Goal: Task Accomplishment & Management: Use online tool/utility

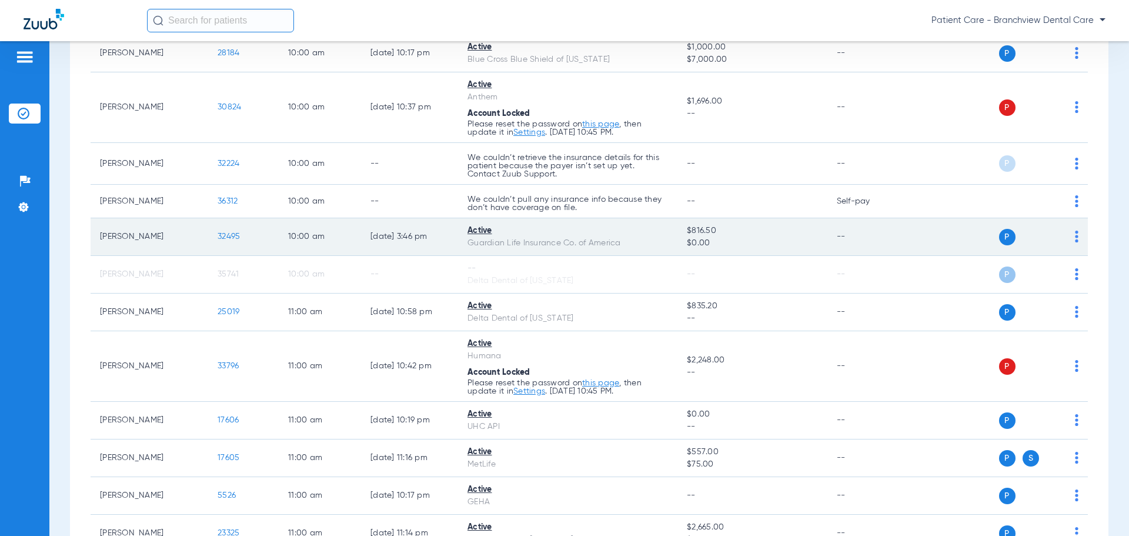
scroll to position [1176, 0]
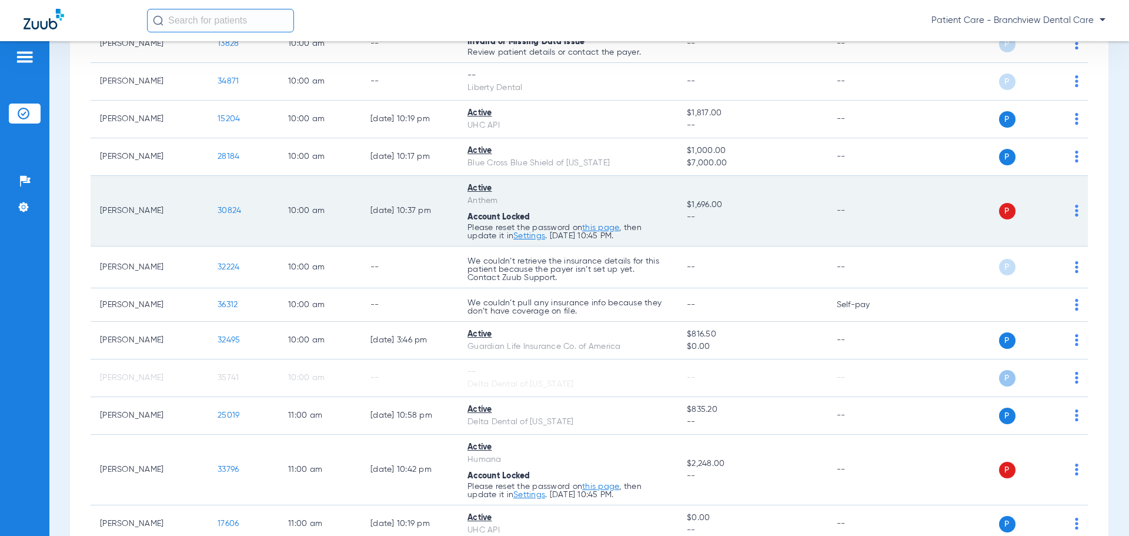
click at [507, 198] on td "Active Anthem Account Locked Please reset the password on this page , then upda…" at bounding box center [567, 211] width 219 height 71
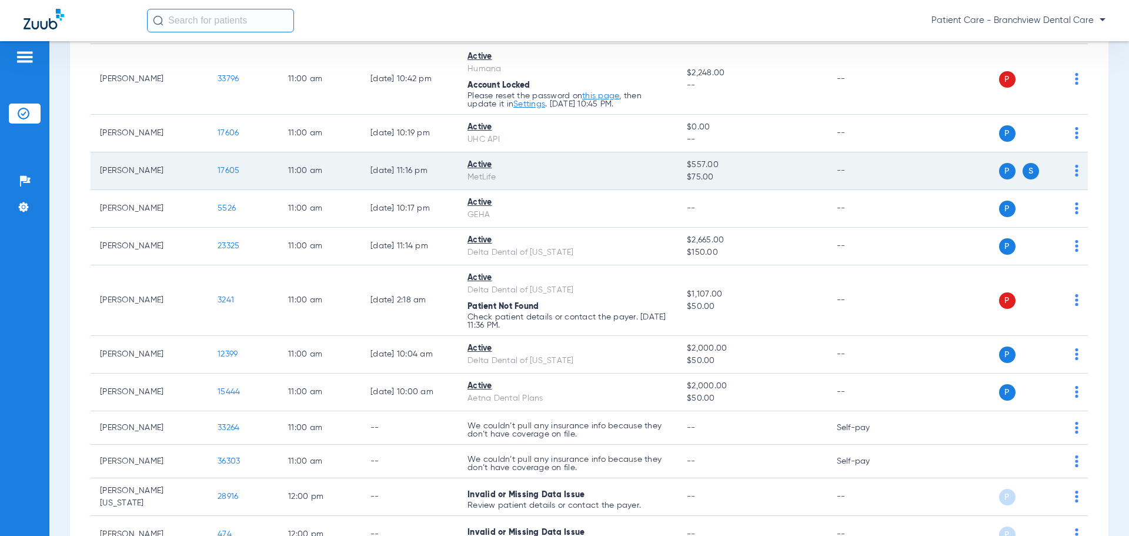
scroll to position [1588, 0]
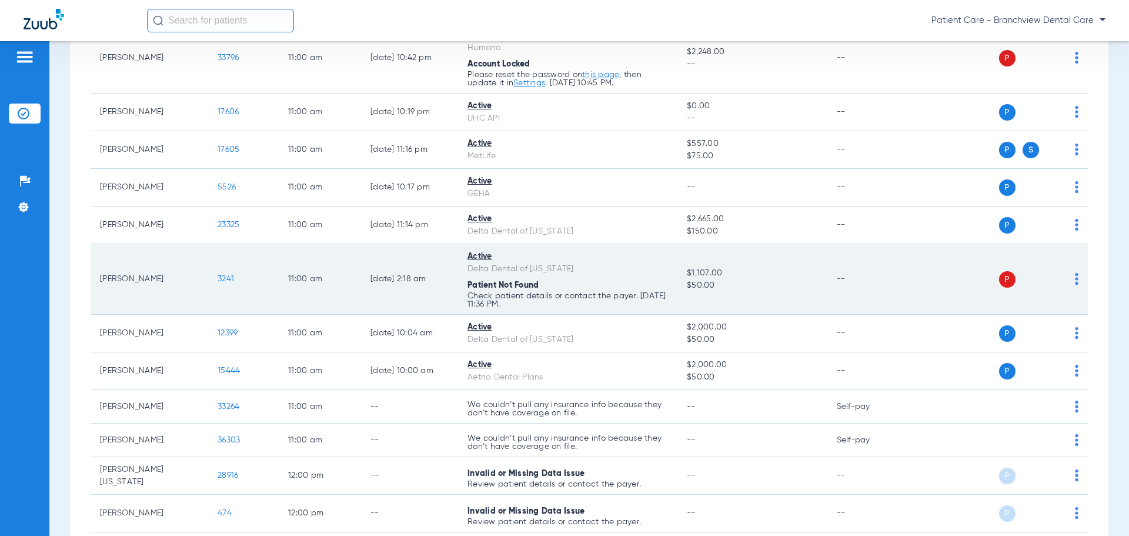
drag, startPoint x: 464, startPoint y: 252, endPoint x: 601, endPoint y: 273, distance: 138.6
click at [601, 273] on td "Active Delta Dental of [US_STATE] Patient Not Found Check patient details or co…" at bounding box center [567, 279] width 219 height 71
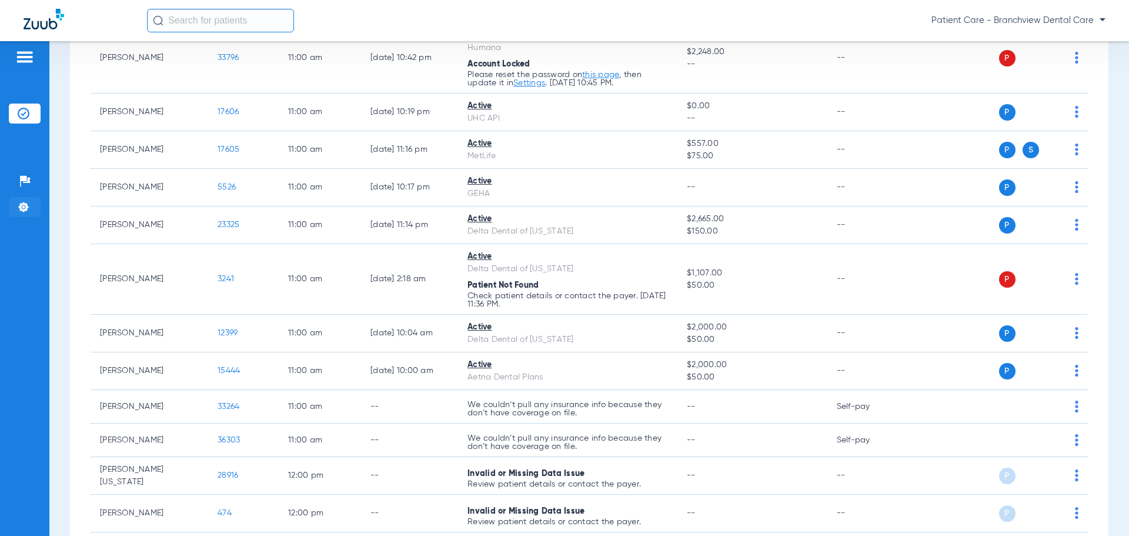
click at [25, 202] on img at bounding box center [24, 207] width 12 height 12
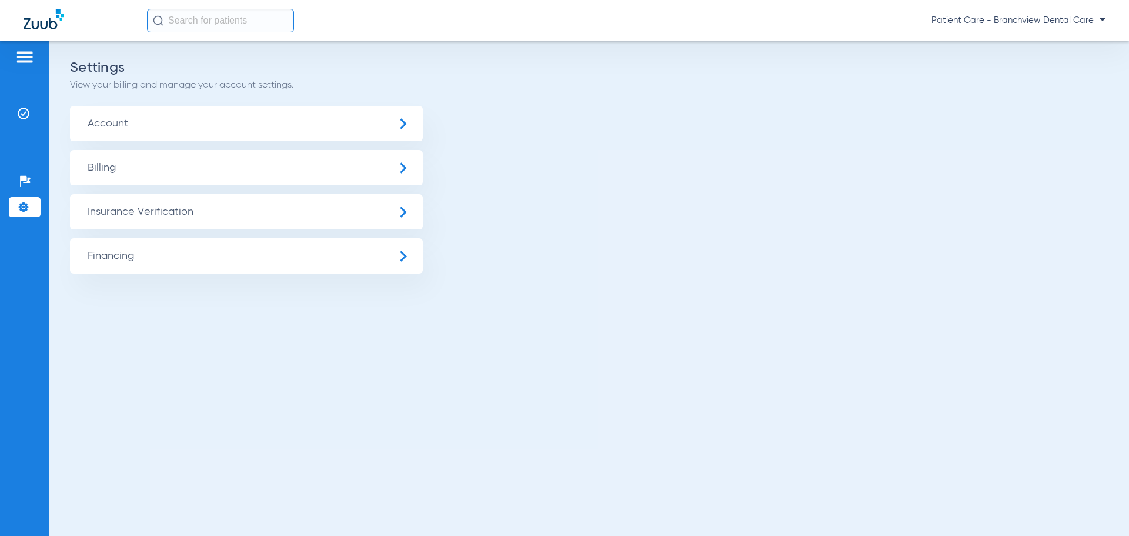
click at [126, 220] on span "Insurance Verification" at bounding box center [246, 211] width 353 height 35
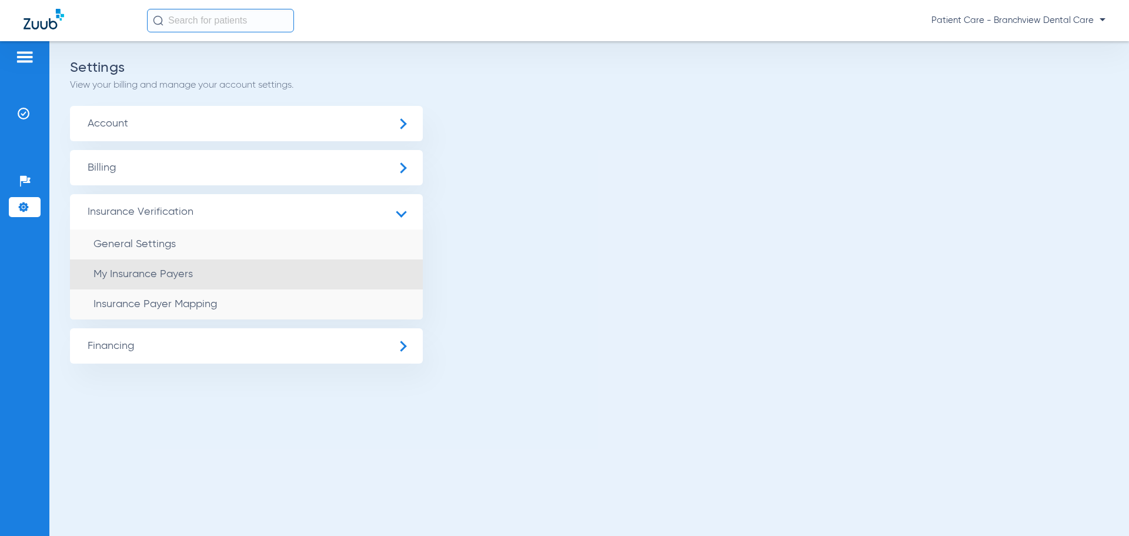
click at [149, 277] on span "My Insurance Payers" at bounding box center [142, 274] width 99 height 11
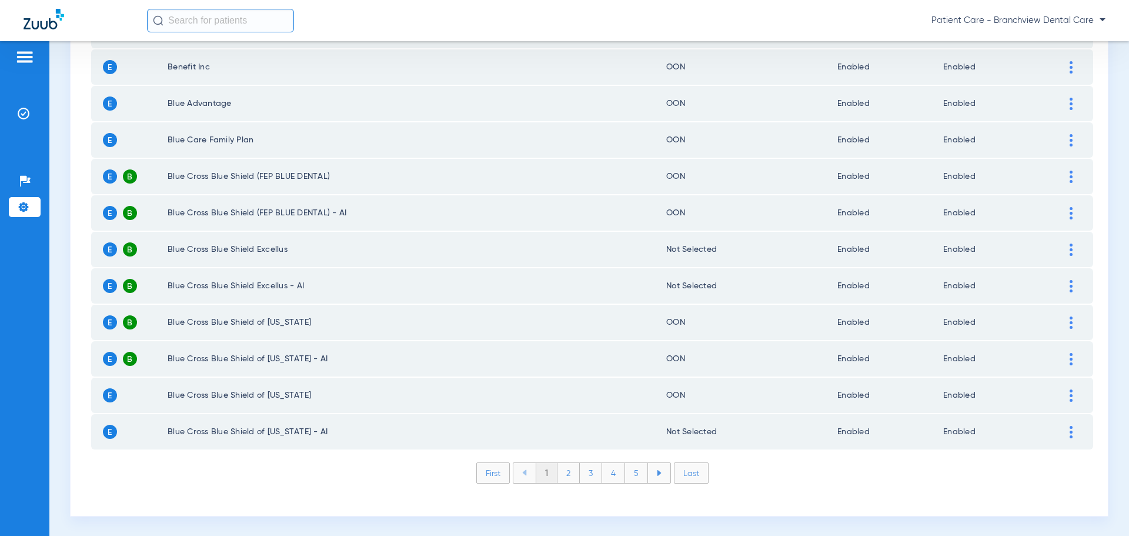
scroll to position [1589, 0]
click at [635, 474] on li "5" at bounding box center [636, 472] width 23 height 20
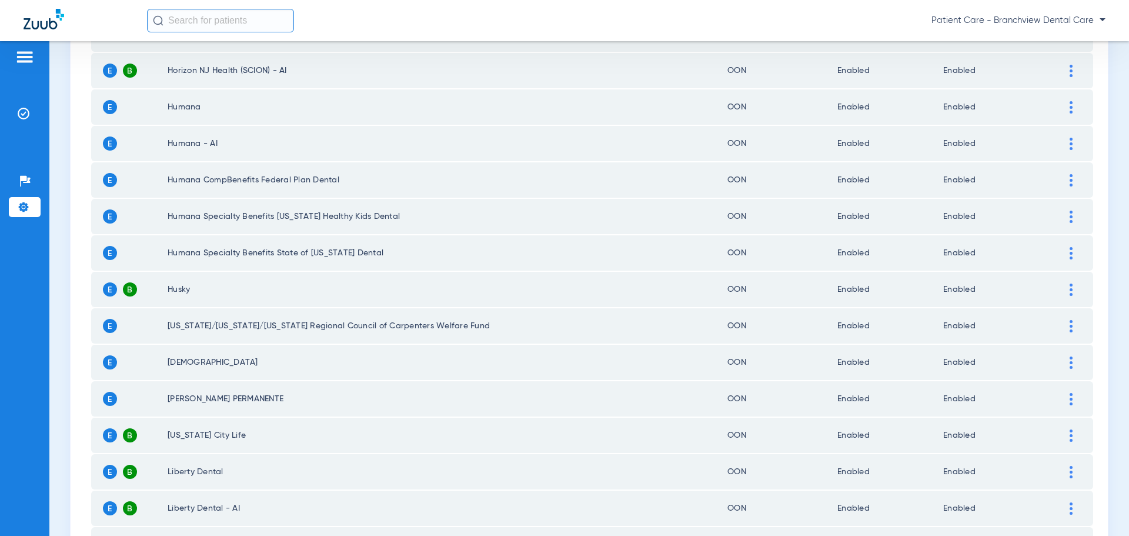
scroll to position [1354, 0]
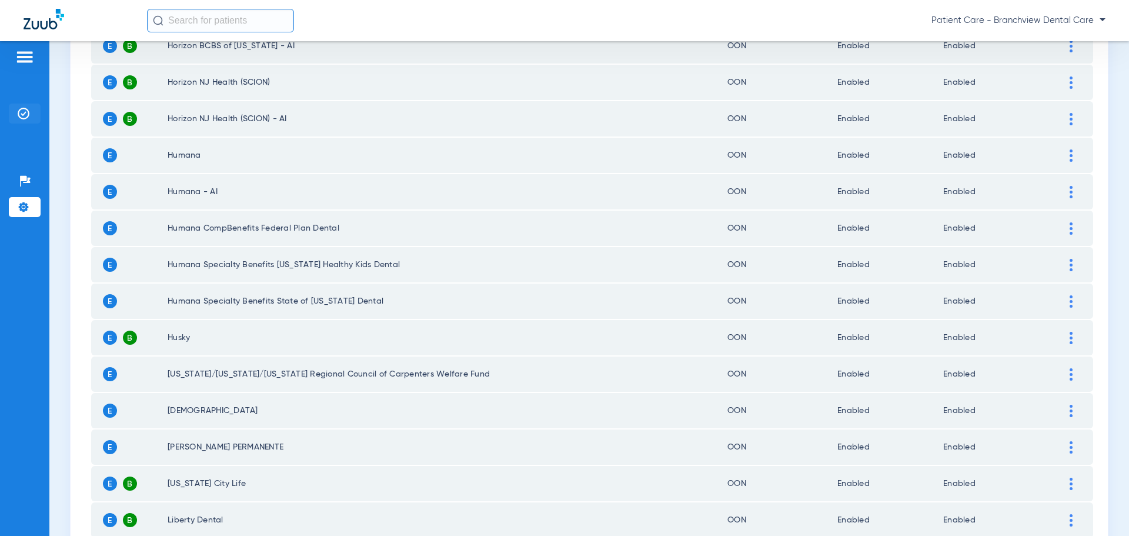
click at [33, 111] on li "Insurance Verification" at bounding box center [25, 113] width 32 height 20
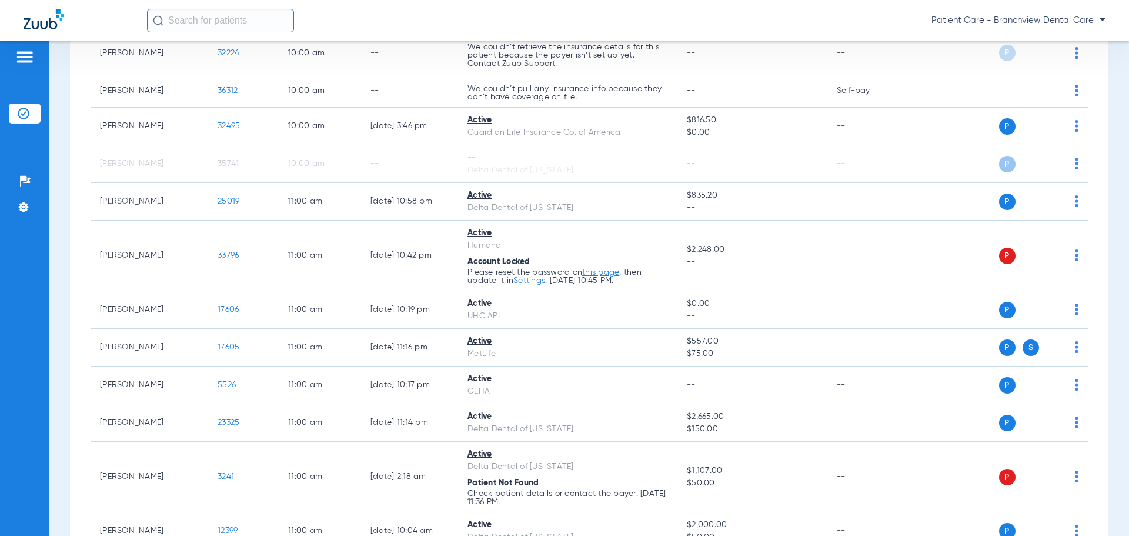
scroll to position [1470, 0]
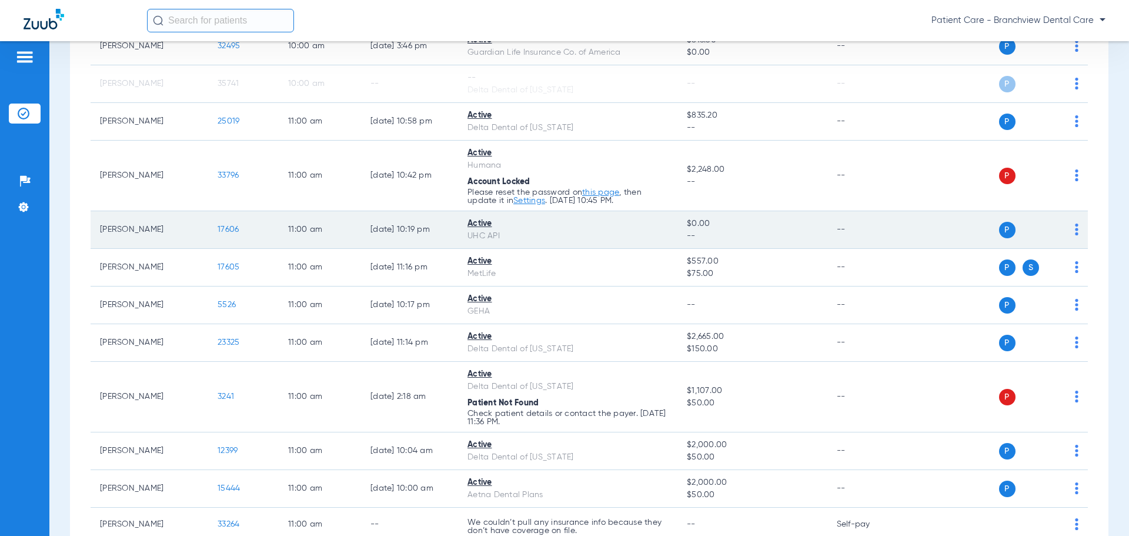
click at [223, 232] on span "17606" at bounding box center [228, 229] width 21 height 8
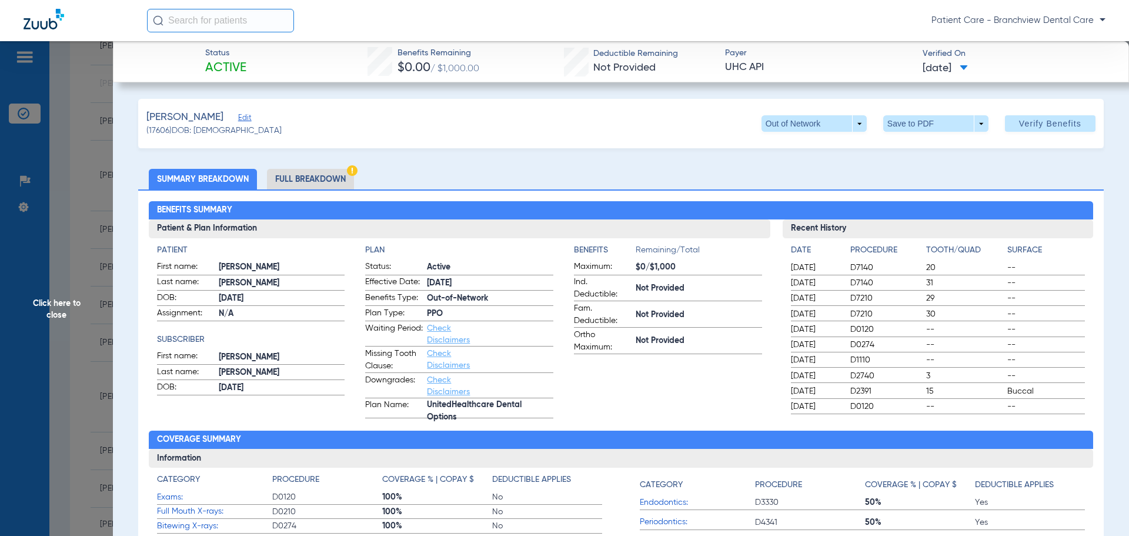
click at [312, 184] on li "Full Breakdown" at bounding box center [310, 179] width 87 height 21
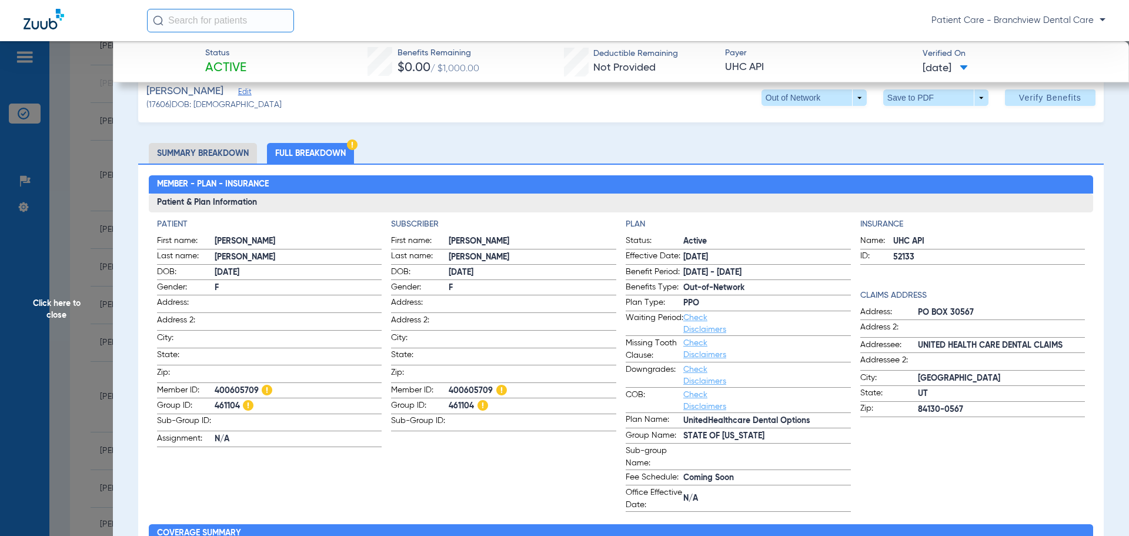
scroll to position [0, 0]
